Goal: Information Seeking & Learning: Learn about a topic

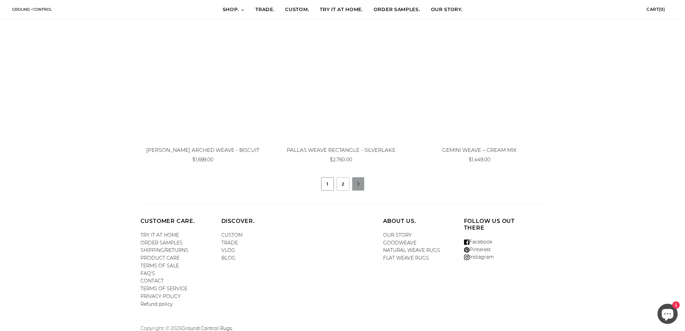
scroll to position [610, 0]
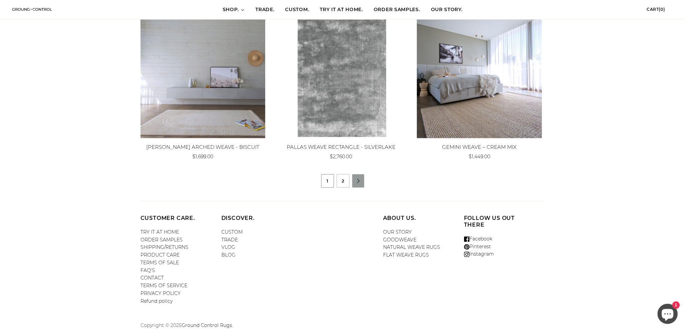
drag, startPoint x: 345, startPoint y: 177, endPoint x: 369, endPoint y: 182, distance: 25.2
click at [345, 177] on link "2" at bounding box center [343, 181] width 12 height 13
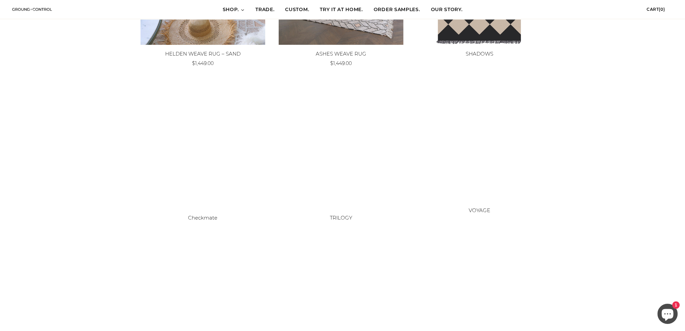
scroll to position [573, 0]
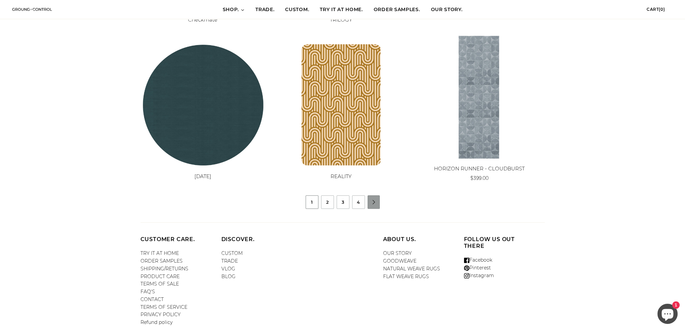
click at [375, 203] on link "" at bounding box center [374, 202] width 12 height 4
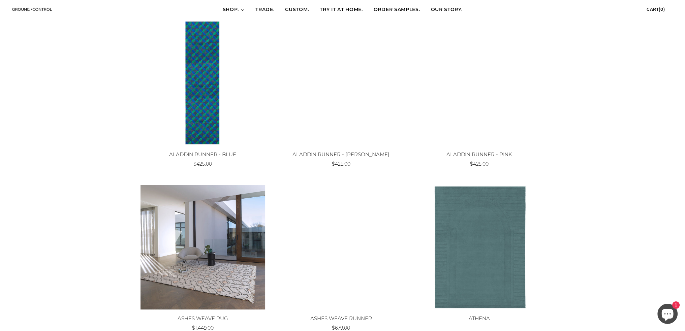
scroll to position [610, 0]
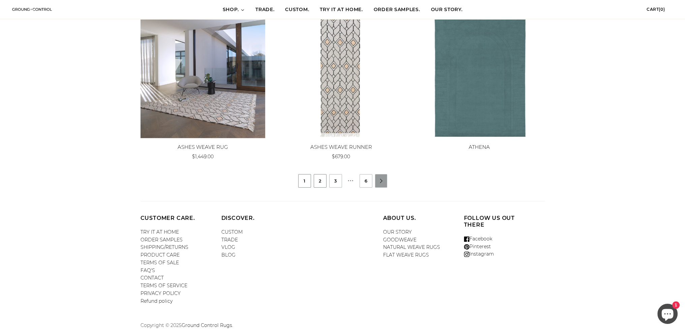
click at [321, 182] on link "2" at bounding box center [320, 181] width 12 height 13
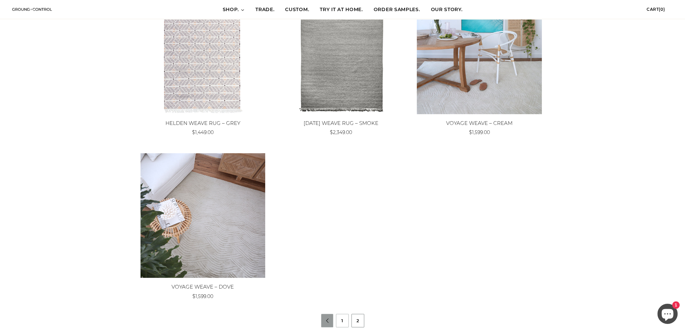
scroll to position [46, 0]
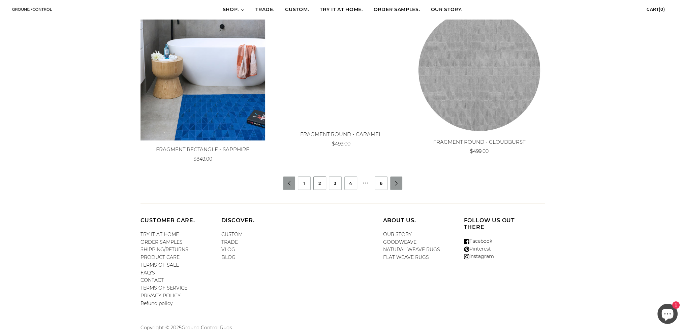
scroll to position [610, 0]
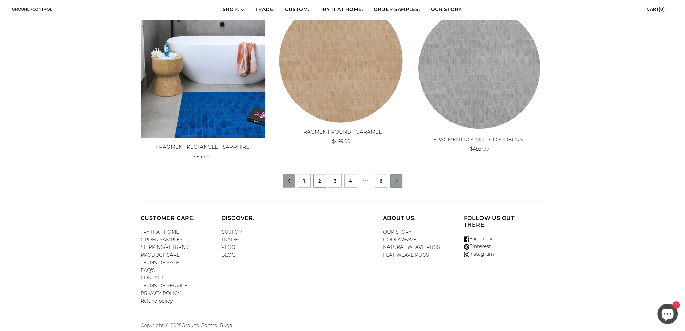
click at [401, 180] on link "" at bounding box center [397, 181] width 12 height 4
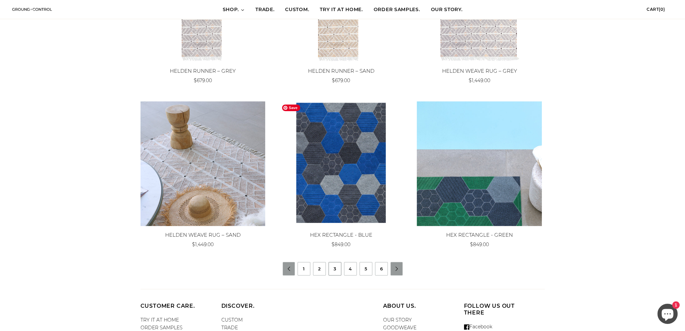
scroll to position [610, 0]
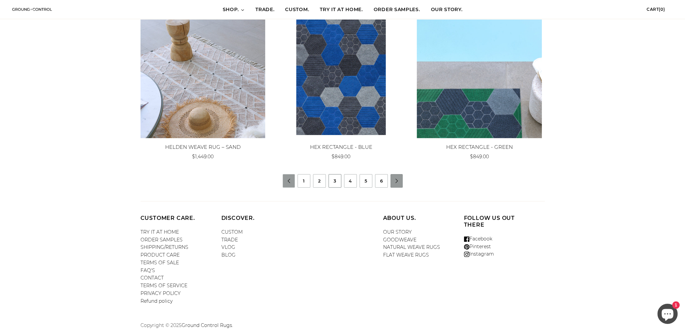
click at [393, 179] on link "" at bounding box center [397, 181] width 12 height 4
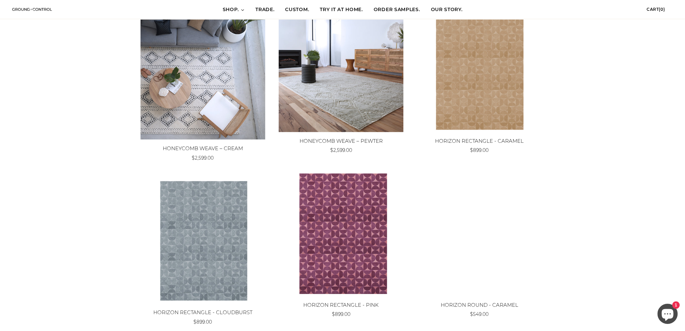
scroll to position [539, 0]
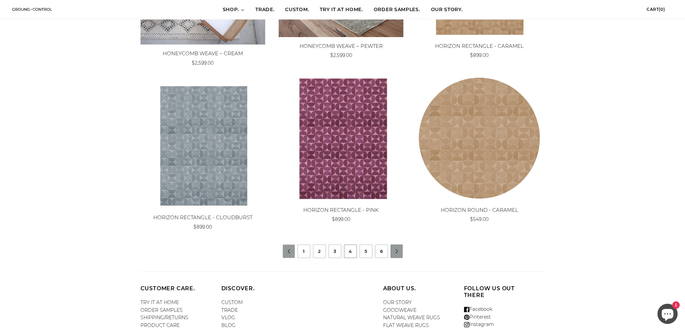
click at [394, 251] on link "" at bounding box center [397, 252] width 12 height 4
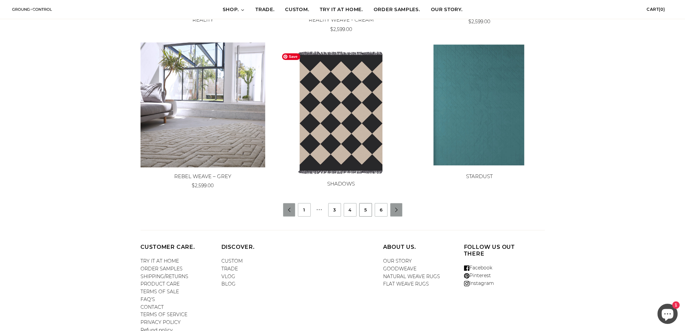
scroll to position [603, 0]
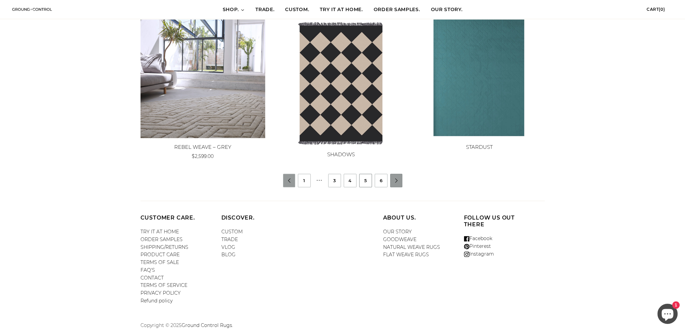
click at [401, 179] on link "" at bounding box center [397, 181] width 12 height 4
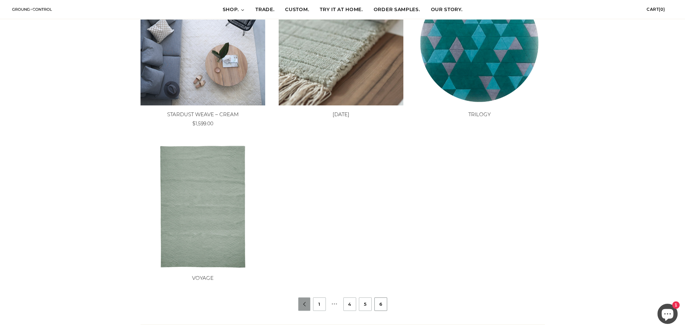
scroll to position [274, 0]
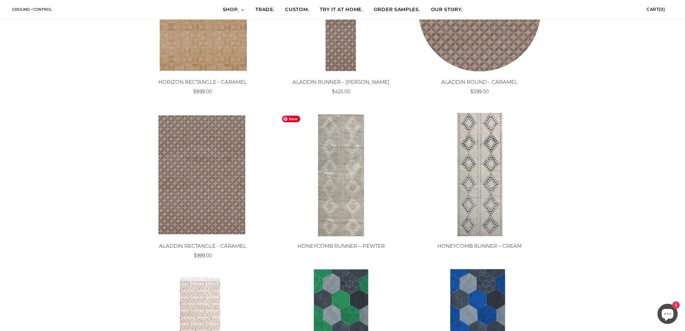
scroll to position [539, 0]
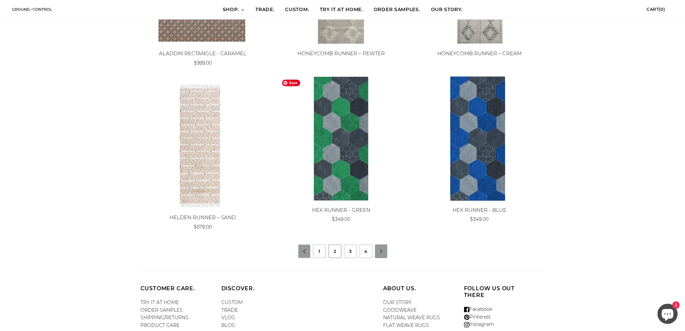
click at [381, 250] on link "" at bounding box center [382, 252] width 12 height 4
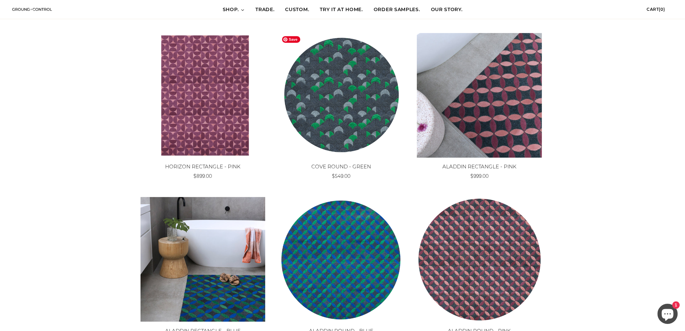
scroll to position [573, 0]
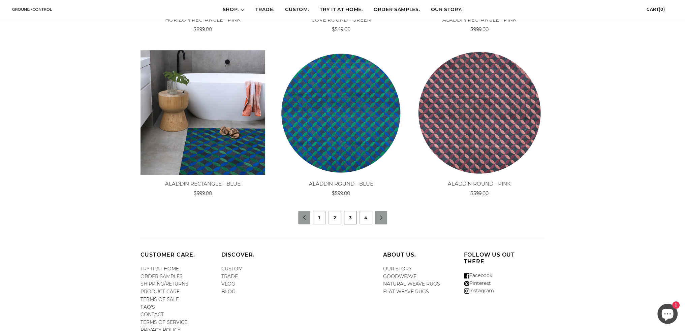
click at [382, 220] on li "" at bounding box center [381, 217] width 12 height 13
click at [380, 218] on link "" at bounding box center [382, 218] width 12 height 4
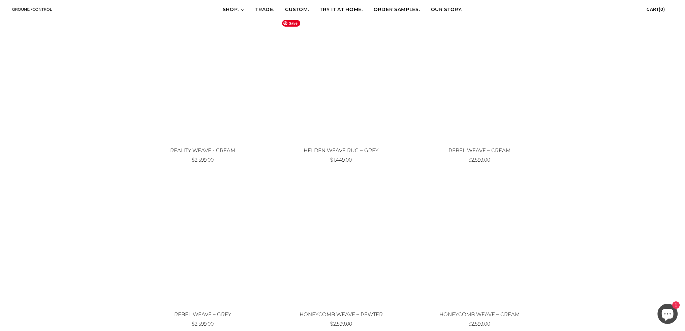
scroll to position [539, 0]
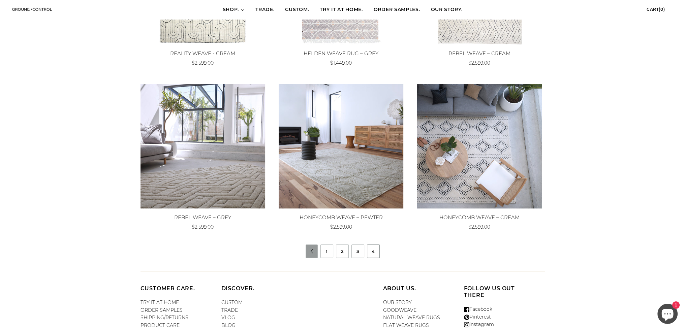
click at [376, 248] on link "4" at bounding box center [374, 251] width 12 height 13
